Goal: Task Accomplishment & Management: Manage account settings

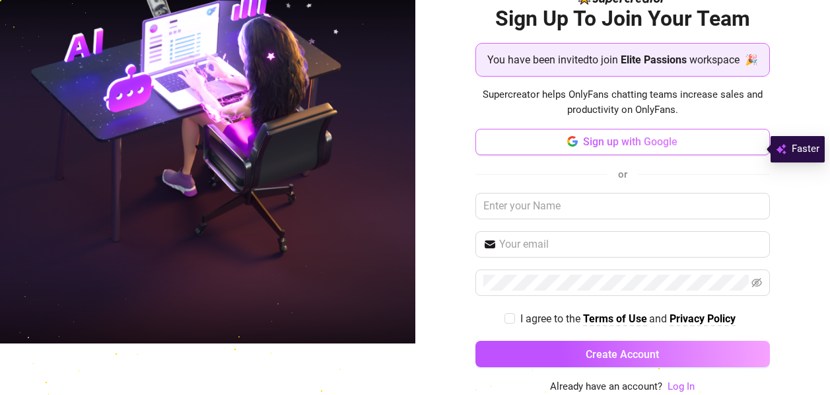
scroll to position [68, 0]
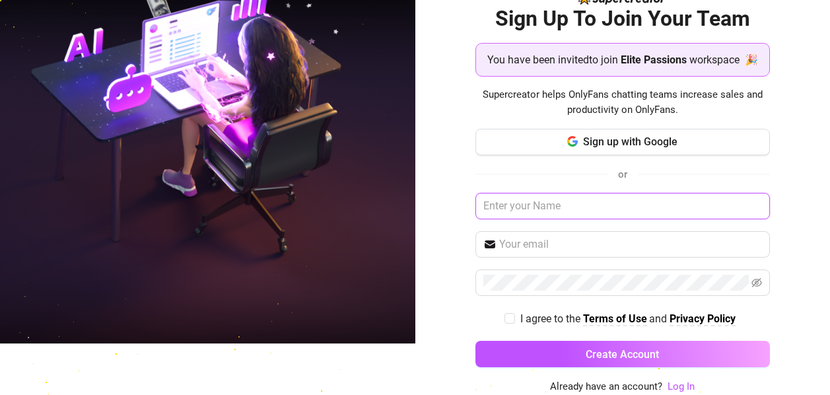
click at [561, 199] on input "text" at bounding box center [622, 206] width 294 height 26
type input "[PERSON_NAME]"
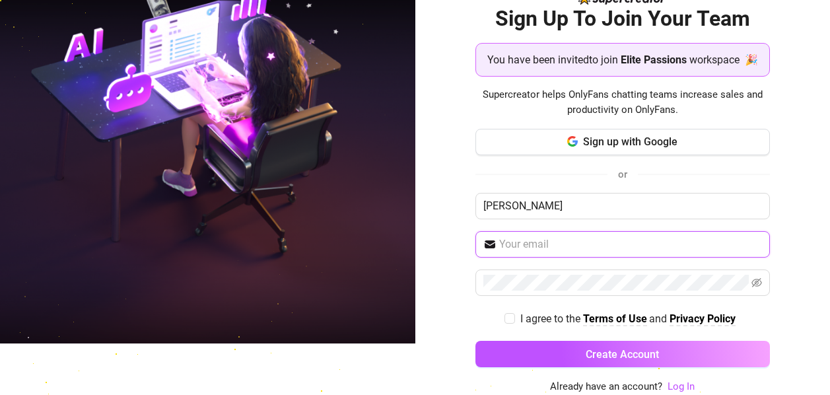
click at [546, 245] on input "text" at bounding box center [630, 244] width 263 height 16
type input "[EMAIL_ADDRESS][DOMAIN_NAME]"
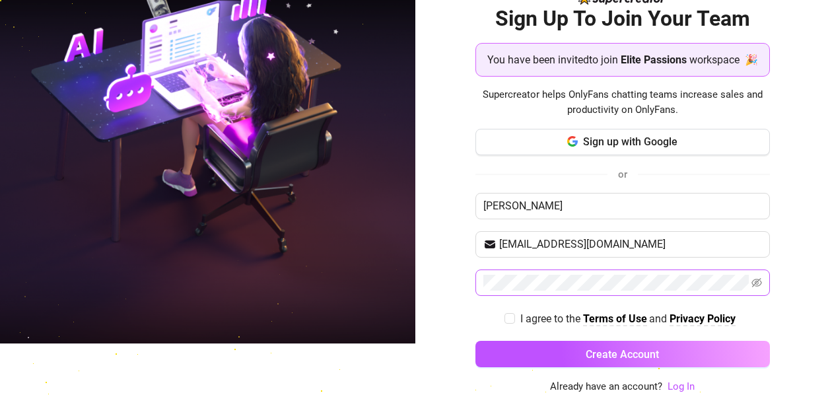
click at [583, 274] on span at bounding box center [622, 282] width 294 height 26
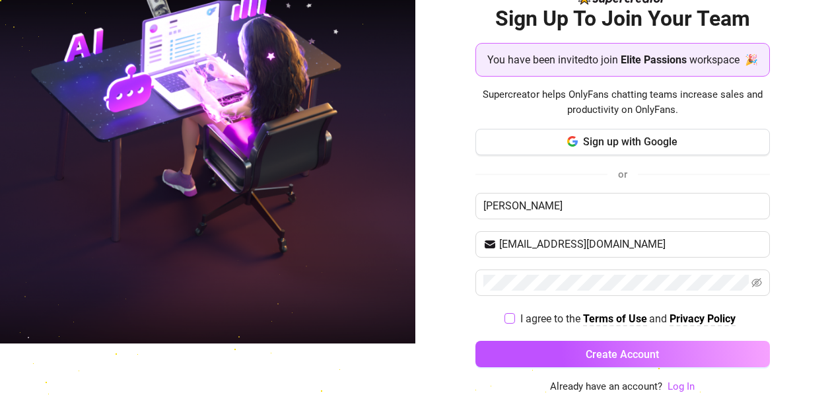
click at [504, 318] on input "I agree to the Terms of Use and Privacy Policy" at bounding box center [508, 317] width 9 height 9
checkbox input "true"
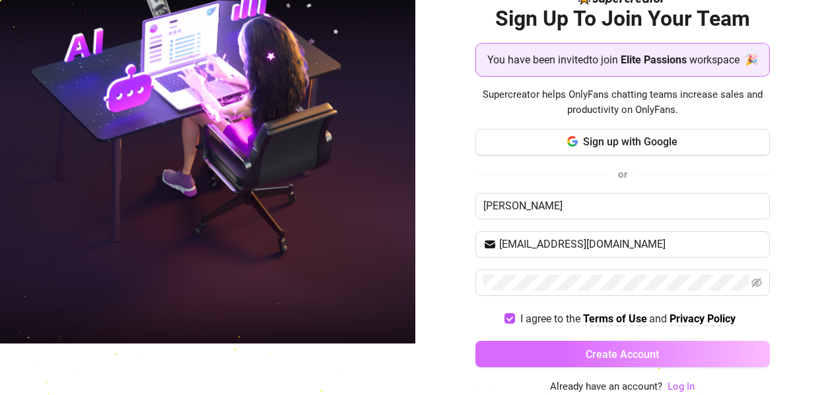
click at [507, 345] on button "Create Account" at bounding box center [622, 354] width 294 height 26
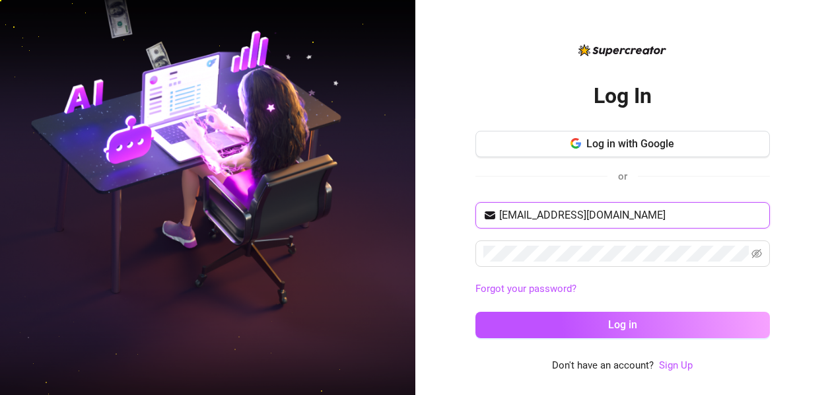
type input "nadsyaba30@gmail.com"
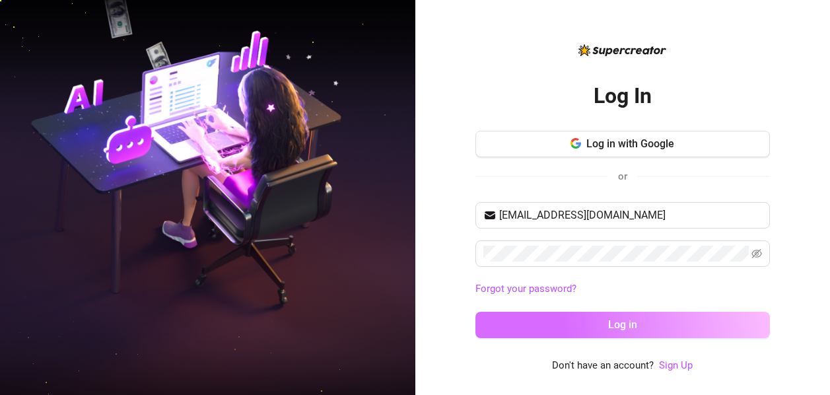
click at [635, 315] on button "Log in" at bounding box center [622, 325] width 294 height 26
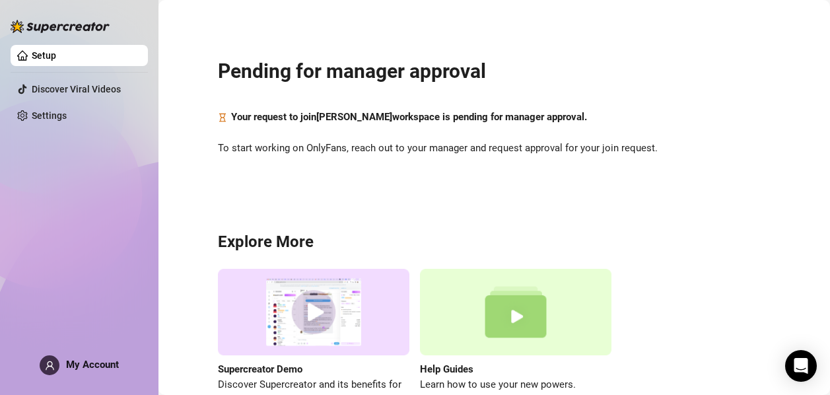
click at [806, 178] on div "Pending for manager approval Your request to join Nadia Yaba workspace is pendi…" at bounding box center [494, 225] width 645 height 432
click at [67, 119] on link "Settings" at bounding box center [49, 115] width 35 height 11
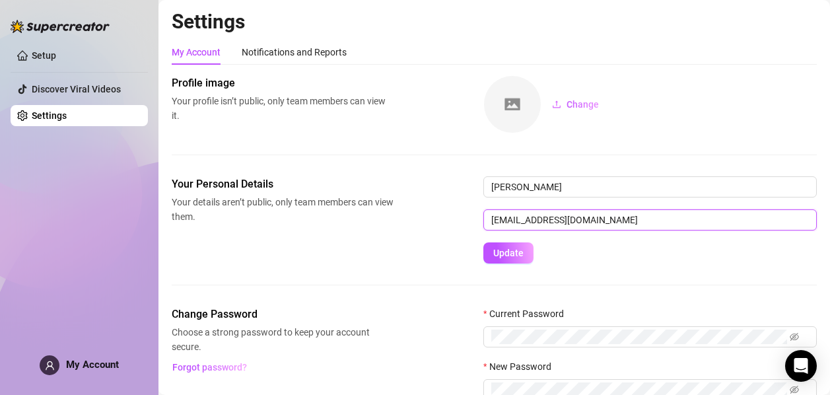
drag, startPoint x: 626, startPoint y: 220, endPoint x: 449, endPoint y: 219, distance: 176.9
click at [449, 219] on div "Your Personal Details Your details aren’t public, only team members can view th…" at bounding box center [494, 219] width 645 height 87
paste input "[URL][DOMAIN_NAME]"
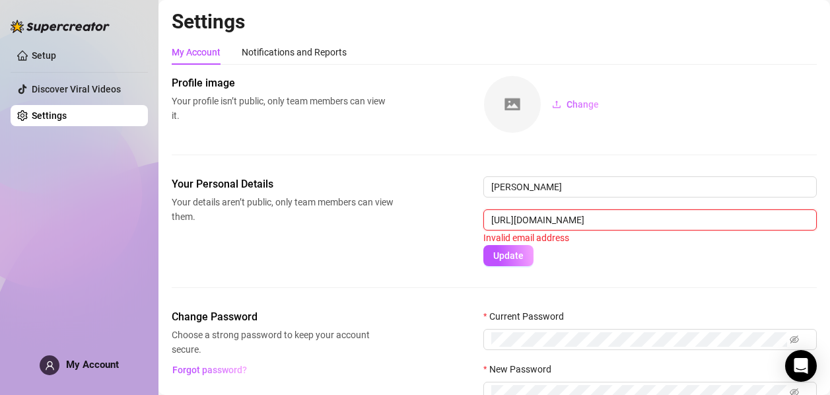
scroll to position [0, 164]
type input "nadsyaba30@gmail.com"
paste input "nadia@elitepassions.co"
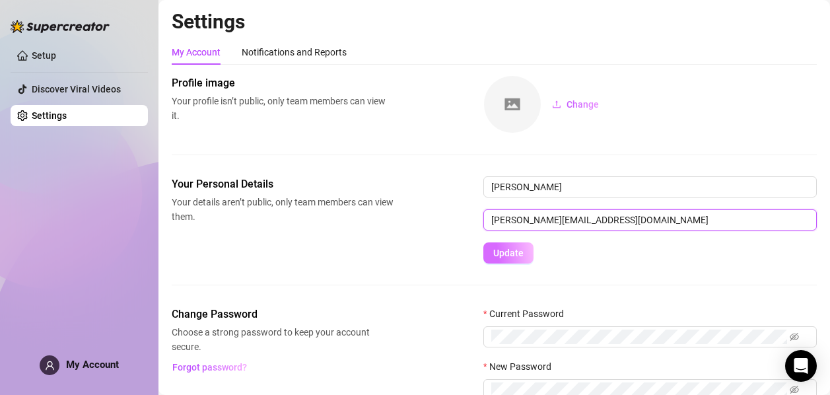
type input "nadia@elitepassions.co"
click at [508, 250] on span "Update" at bounding box center [508, 252] width 30 height 11
click at [452, 108] on div "Profile image Your profile isn’t public, only team members can view it. Change" at bounding box center [494, 104] width 645 height 58
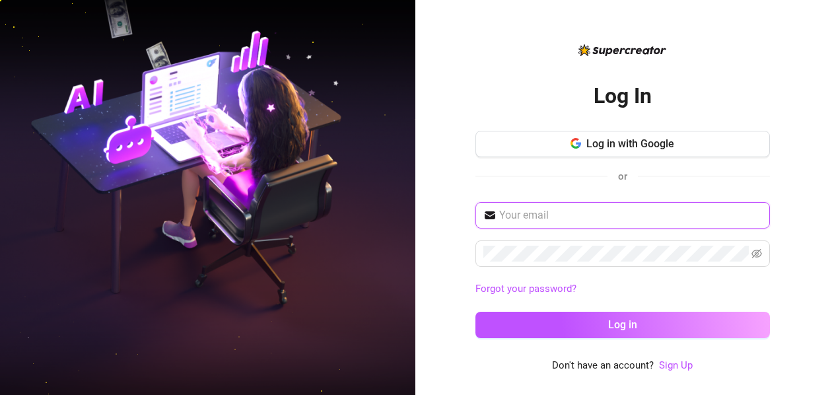
type input "nadsyaba30@gmail.com"
drag, startPoint x: 628, startPoint y: 211, endPoint x: 463, endPoint y: 211, distance: 165.0
click at [463, 211] on div "Log In Log in with Google or nadsyaba30@gmail.com Forgot your password? Log in …" at bounding box center [622, 197] width 415 height 395
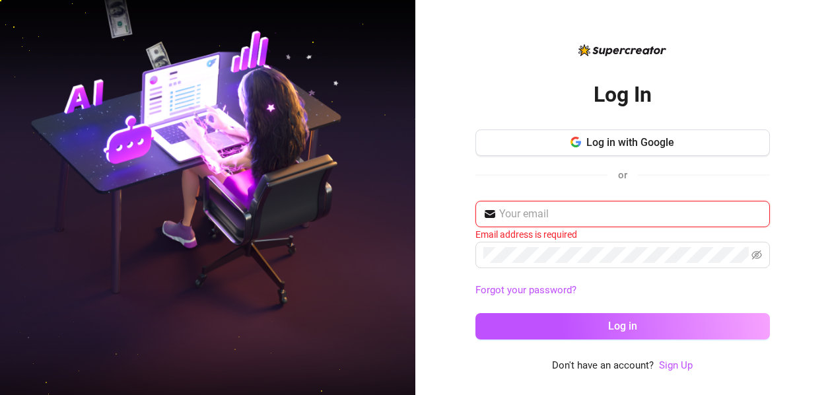
type input "e"
paste input "adia@elitepassions.co"
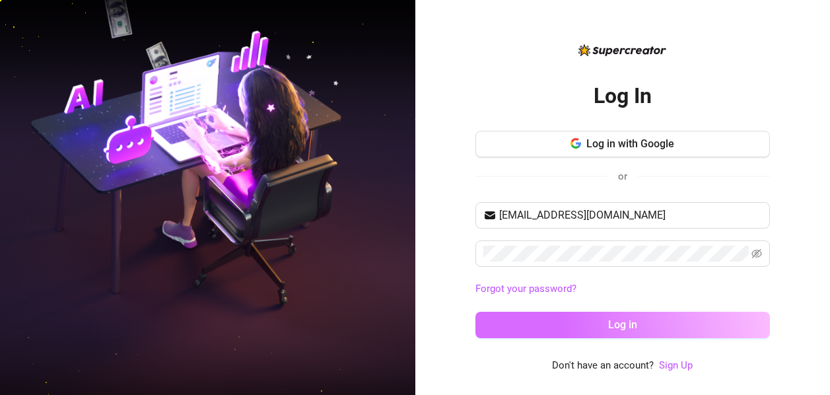
click at [612, 314] on button "Log in" at bounding box center [622, 325] width 294 height 26
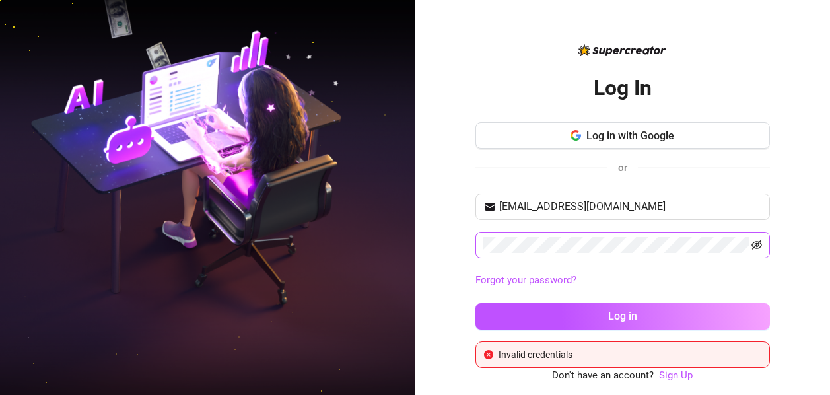
click at [761, 244] on icon "eye-invisible" at bounding box center [756, 245] width 11 height 11
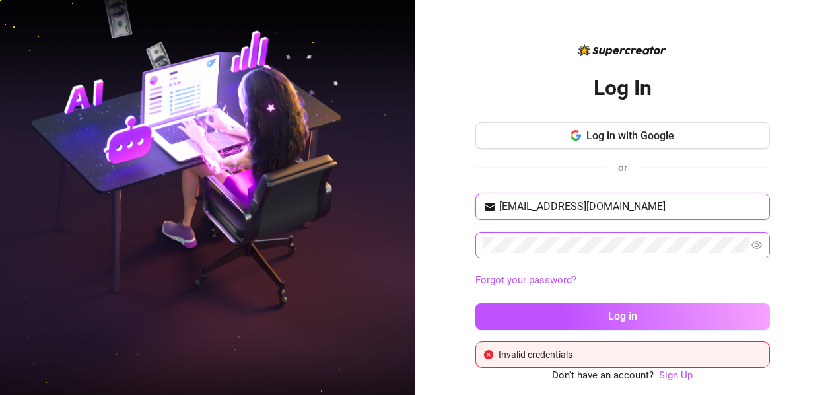
click at [504, 204] on input "adia@elitepassions.co" at bounding box center [630, 207] width 263 height 16
type input "[PERSON_NAME][EMAIL_ADDRESS][DOMAIN_NAME]"
click at [475, 303] on button "Log in" at bounding box center [622, 316] width 294 height 26
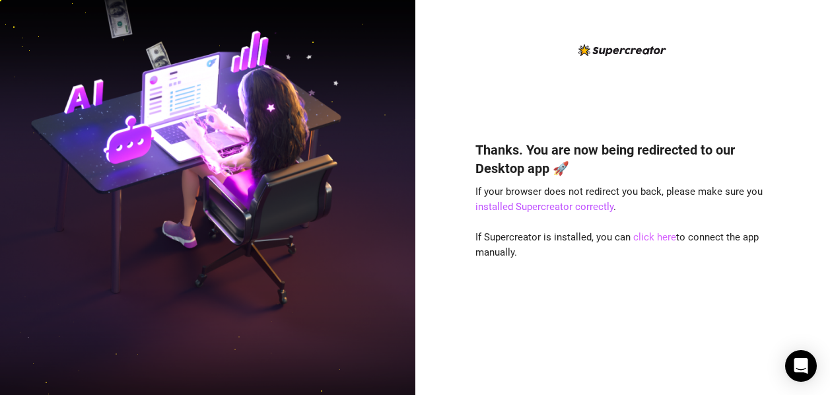
click at [648, 236] on link "click here" at bounding box center [654, 237] width 43 height 12
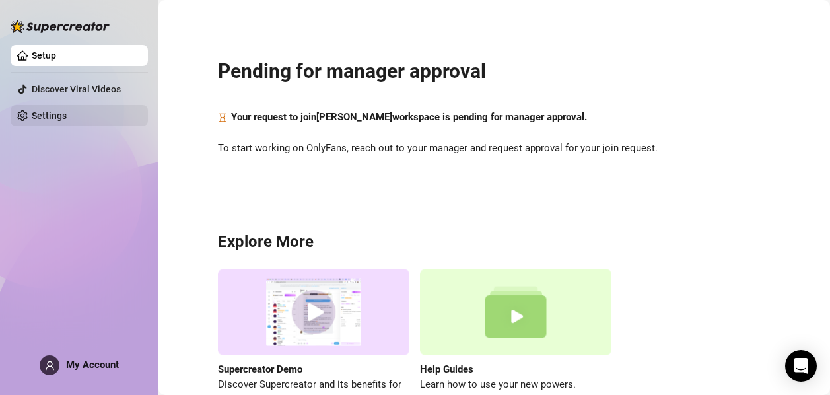
click at [63, 115] on link "Settings" at bounding box center [49, 115] width 35 height 11
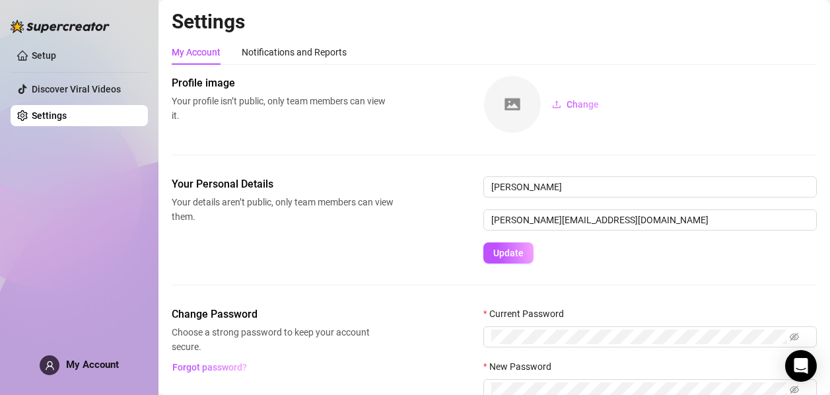
click at [89, 358] on span "My Account" at bounding box center [92, 364] width 53 height 12
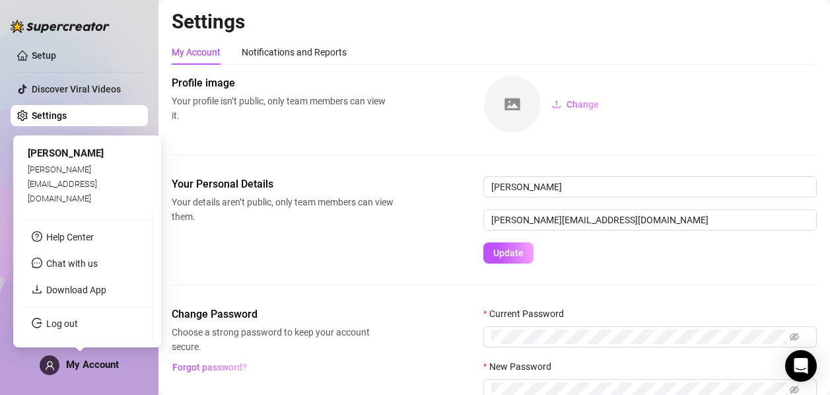
click at [108, 362] on span "My Account" at bounding box center [92, 364] width 53 height 12
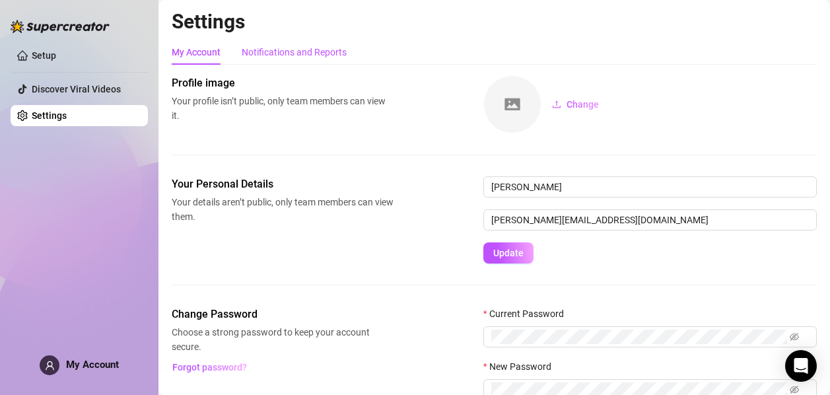
click at [306, 56] on div "Notifications and Reports" at bounding box center [294, 52] width 105 height 15
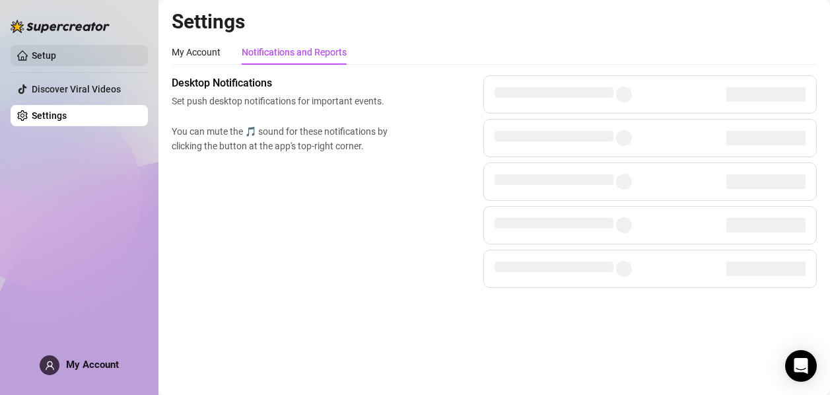
click at [42, 50] on link "Setup" at bounding box center [44, 55] width 24 height 11
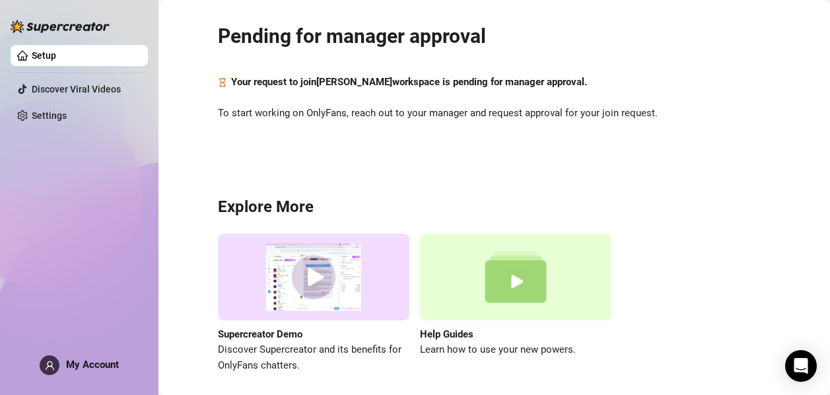
scroll to position [86, 0]
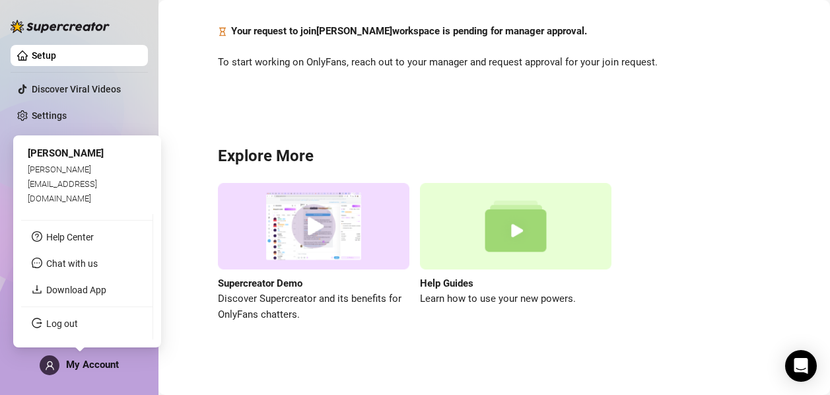
click at [111, 360] on span "My Account" at bounding box center [92, 364] width 53 height 12
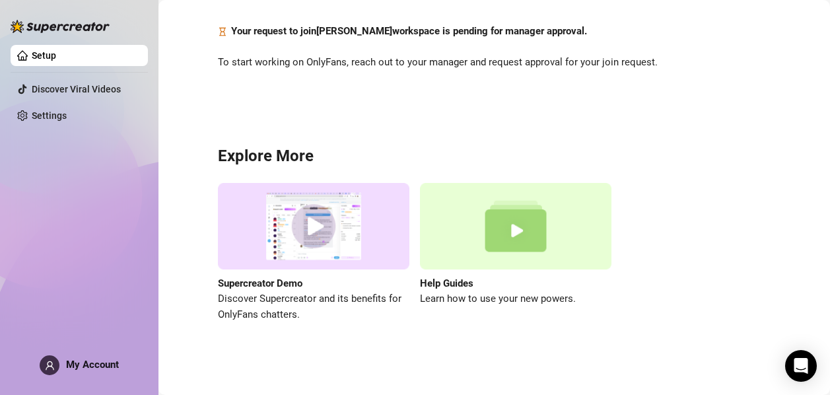
click at [339, 123] on div "Pending for manager approval Your request to join Nadia Yaba workspace is pendi…" at bounding box center [494, 139] width 645 height 432
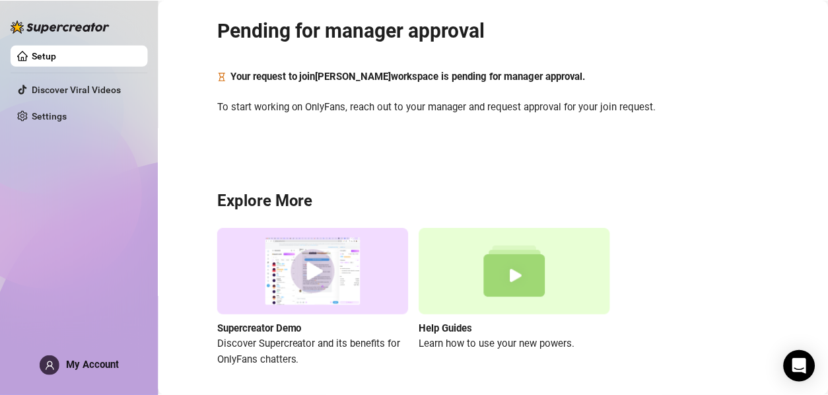
scroll to position [86, 0]
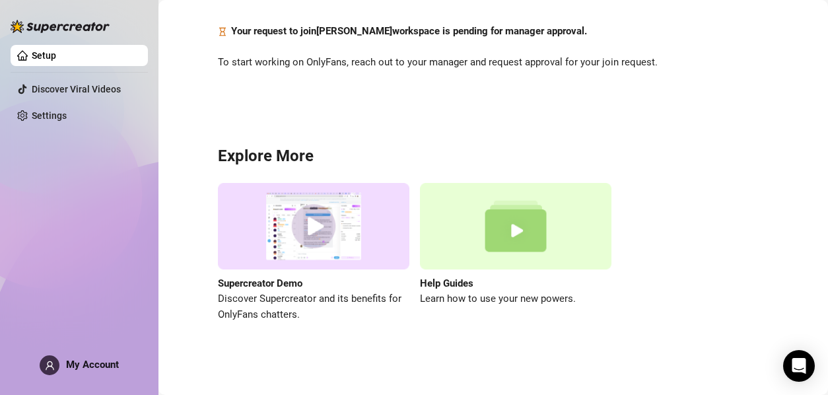
drag, startPoint x: 102, startPoint y: 376, endPoint x: 96, endPoint y: 373, distance: 7.1
click at [102, 376] on div "Setup Discover Viral Videos Settings My Account" at bounding box center [79, 191] width 137 height 383
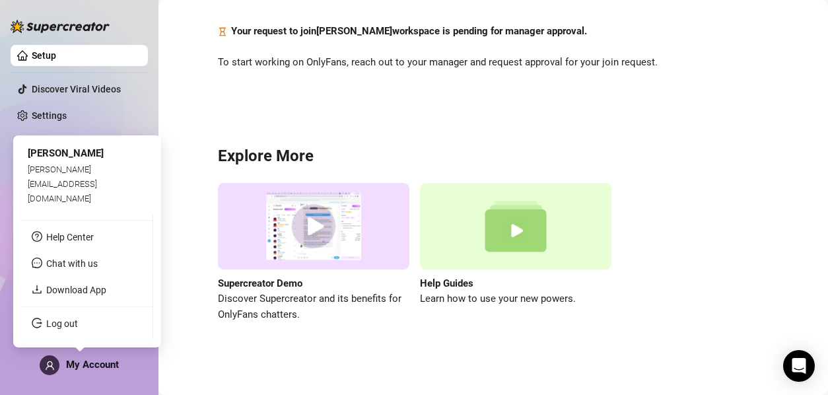
click at [95, 368] on span "My Account" at bounding box center [92, 364] width 53 height 12
click at [92, 372] on div "My Account" at bounding box center [79, 365] width 79 height 20
click at [92, 264] on span "Chat with us" at bounding box center [71, 263] width 51 height 11
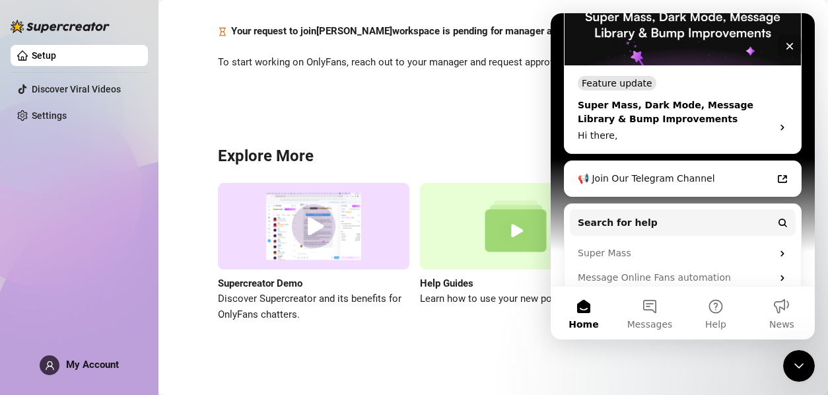
scroll to position [318, 0]
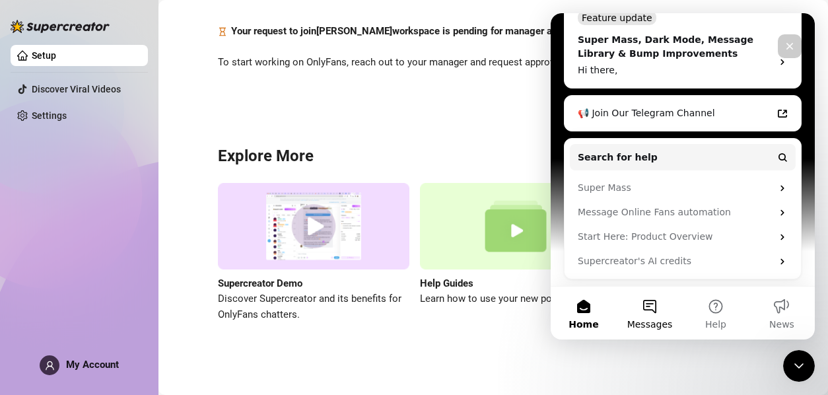
click at [649, 304] on button "Messages" at bounding box center [649, 312] width 66 height 53
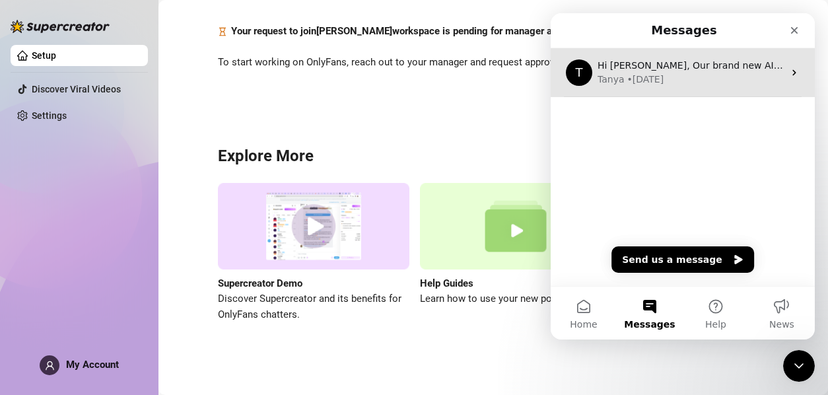
click at [706, 78] on div "[PERSON_NAME] • [DATE]" at bounding box center [690, 80] width 186 height 14
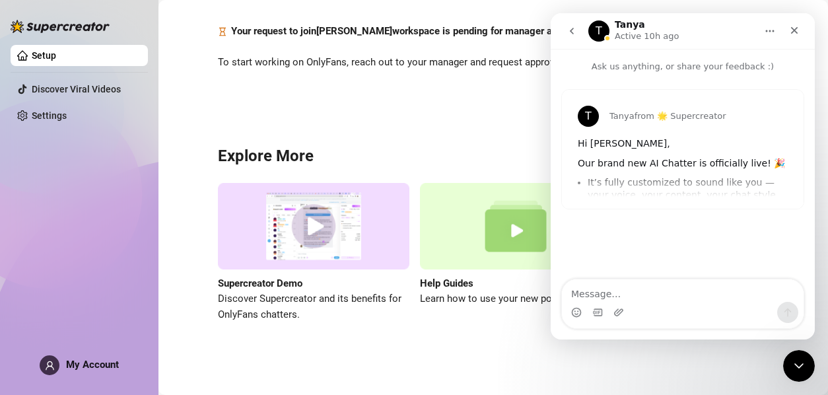
click at [577, 38] on button "go back" at bounding box center [571, 30] width 25 height 25
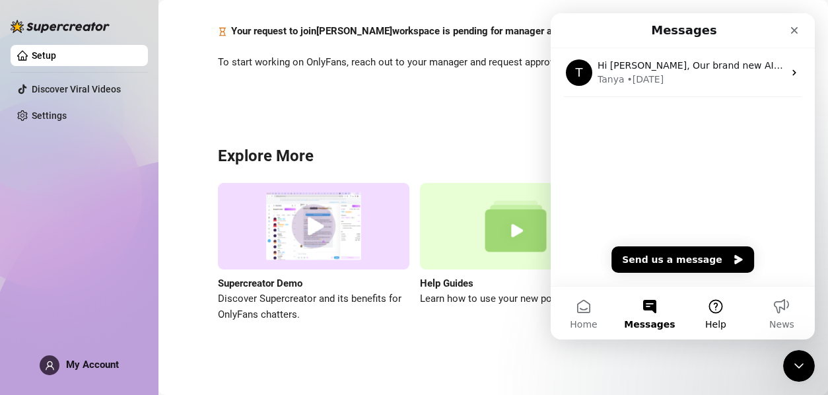
click at [721, 309] on button "Help" at bounding box center [715, 312] width 66 height 53
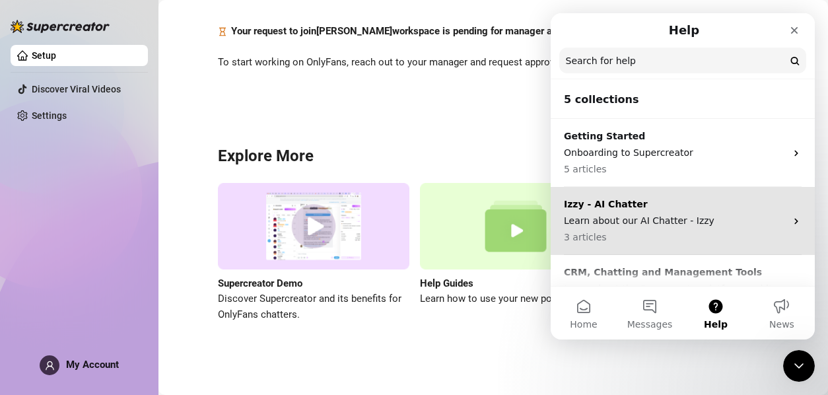
scroll to position [66, 0]
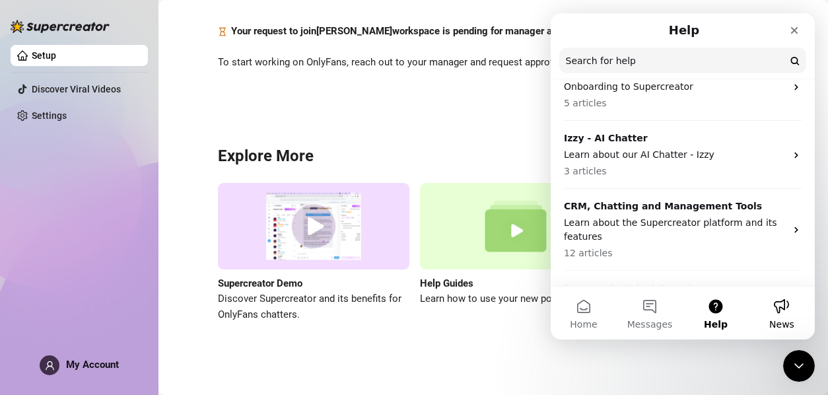
click at [782, 308] on button "News" at bounding box center [781, 312] width 66 height 53
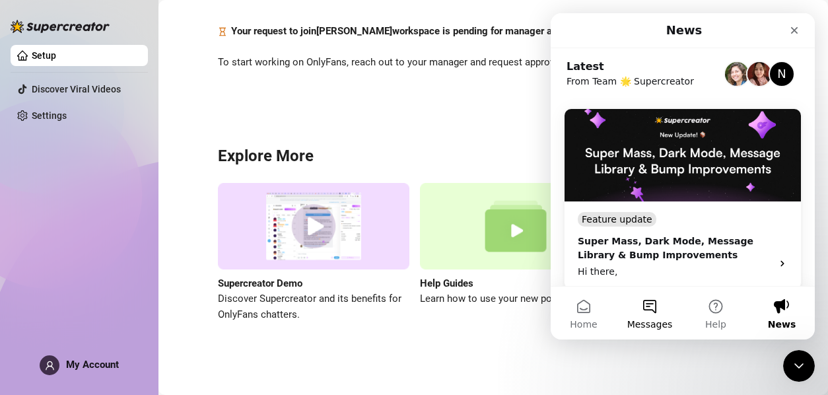
click at [630, 309] on button "Messages" at bounding box center [649, 312] width 66 height 53
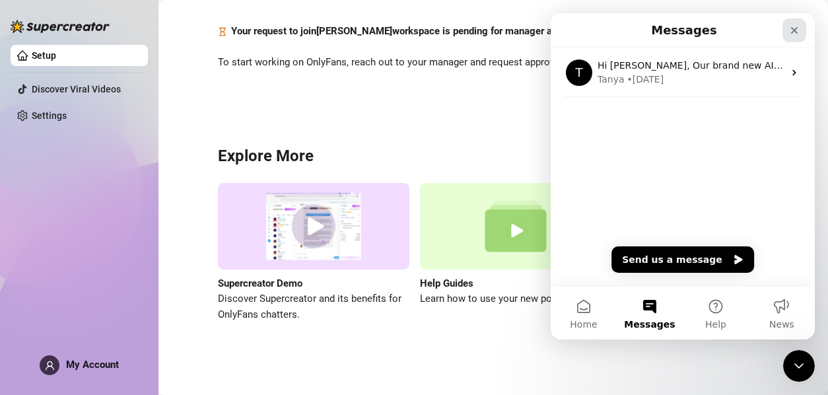
click at [791, 33] on icon "Close" at bounding box center [794, 30] width 7 height 7
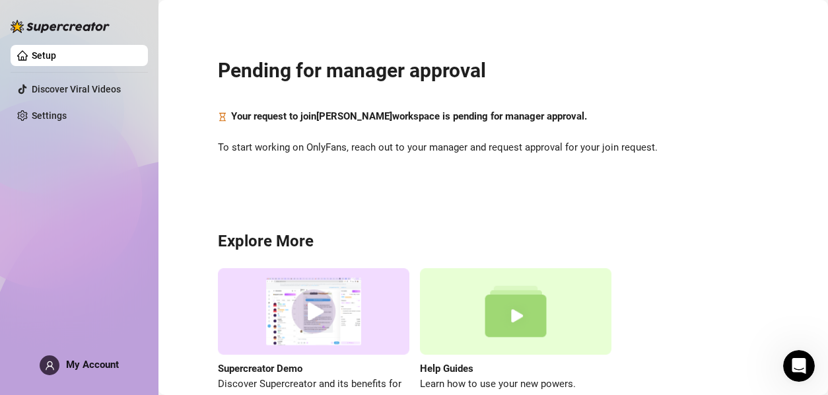
scroll to position [0, 0]
click at [798, 363] on icon "Open Intercom Messenger" at bounding box center [799, 366] width 22 height 22
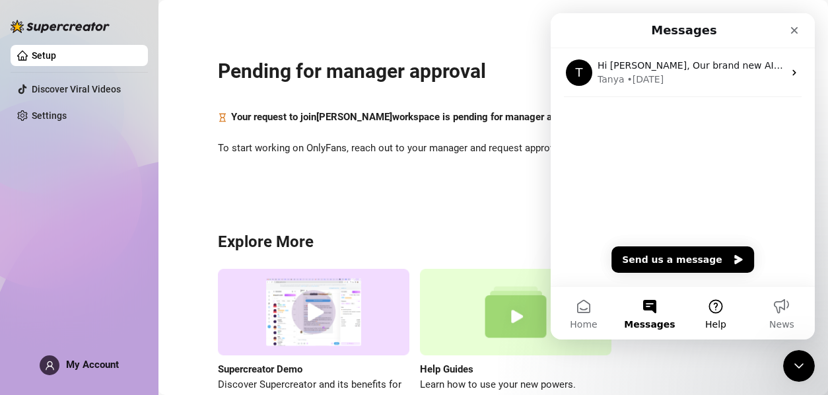
click at [709, 319] on span "Help" at bounding box center [715, 323] width 21 height 9
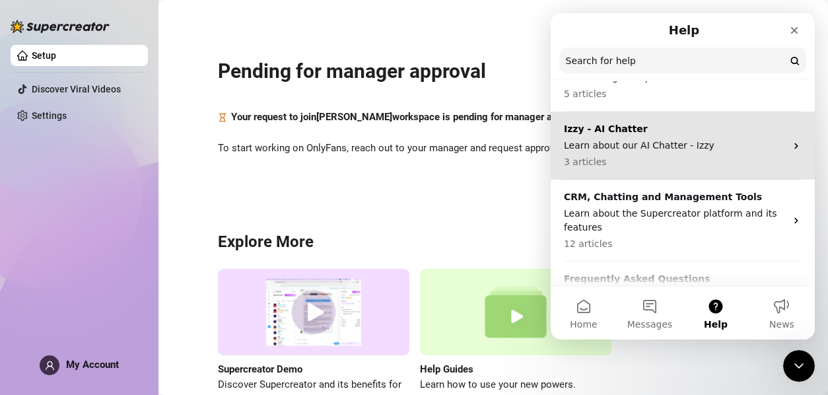
scroll to position [187, 0]
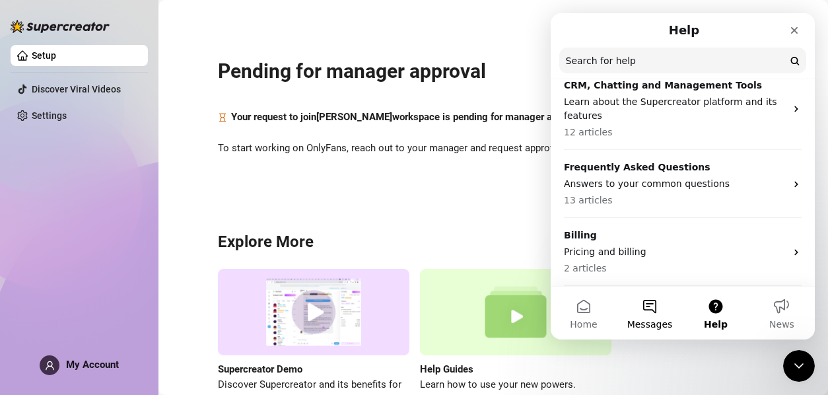
click at [651, 310] on button "Messages" at bounding box center [649, 312] width 66 height 53
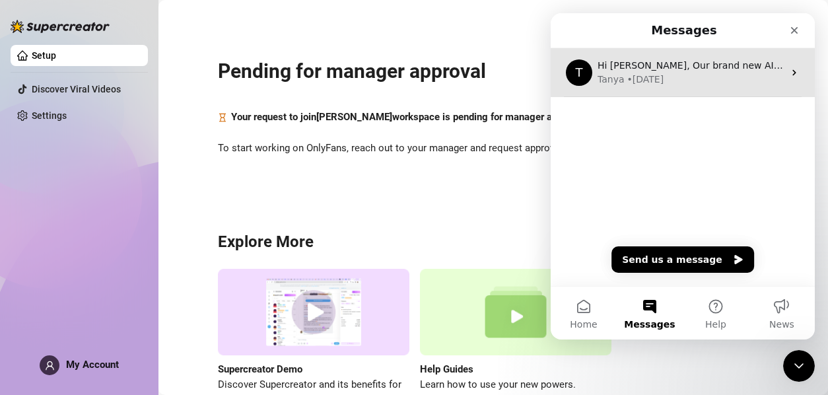
click at [680, 80] on div "[PERSON_NAME] • [DATE]" at bounding box center [690, 80] width 186 height 14
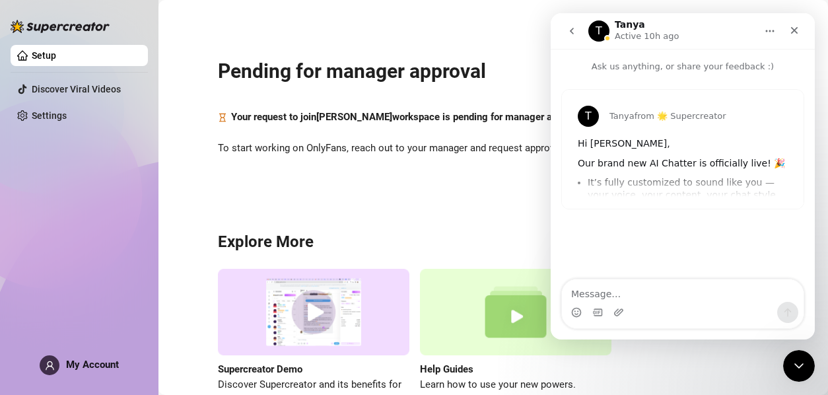
click at [568, 30] on icon "go back" at bounding box center [571, 31] width 11 height 11
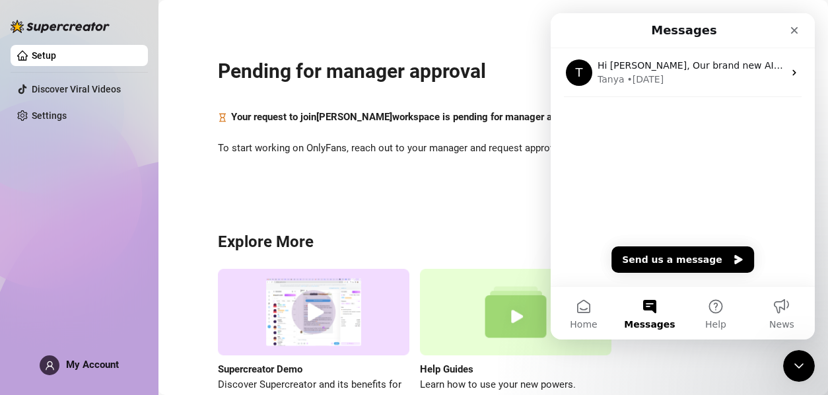
click at [760, 174] on div "T Hi [PERSON_NAME], Our brand new AI Chatter is officially live! 🎉 It’s fully c…" at bounding box center [682, 167] width 264 height 238
